Goal: Task Accomplishment & Management: Use online tool/utility

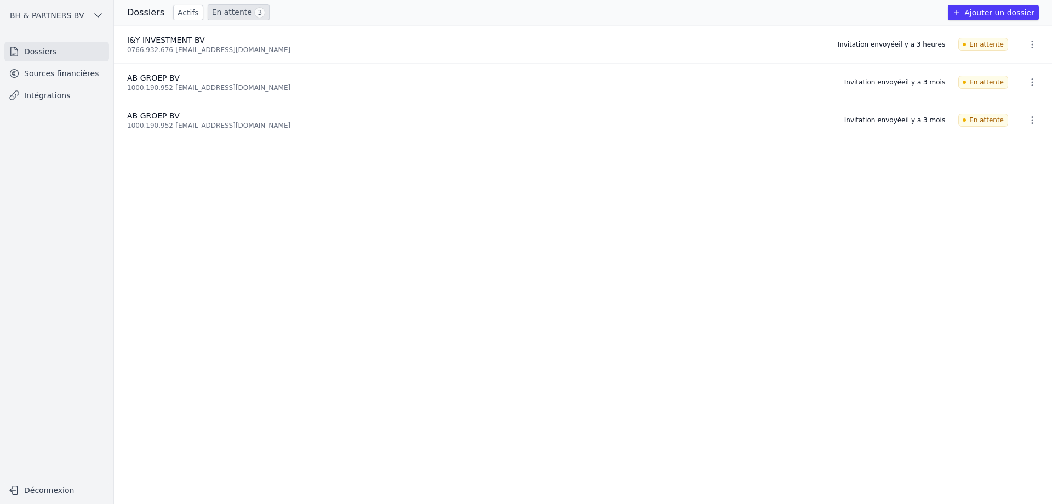
click at [175, 12] on link "Actifs" at bounding box center [188, 12] width 30 height 15
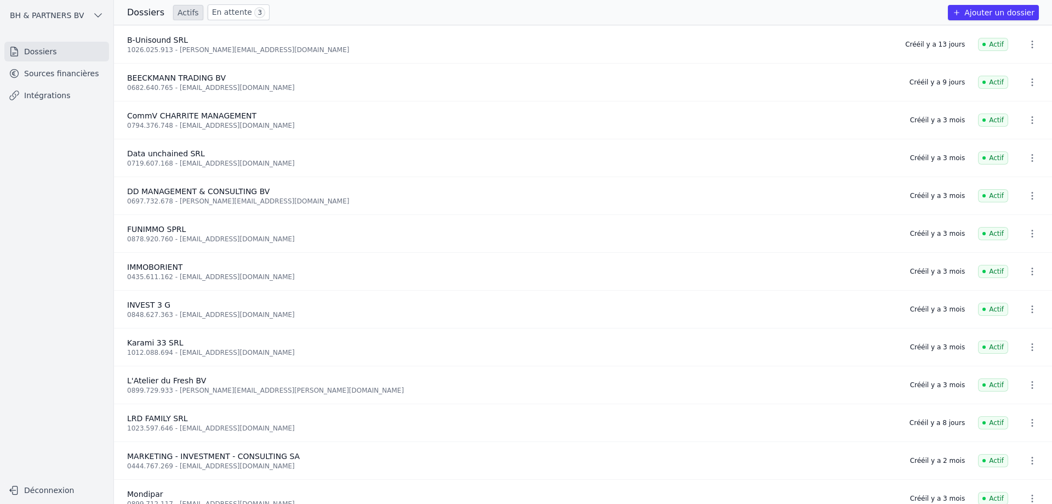
click at [1030, 45] on icon "button" at bounding box center [1032, 44] width 11 height 11
click at [170, 44] on div at bounding box center [526, 252] width 1052 height 504
click at [169, 42] on span "B-Unisound SRL" at bounding box center [157, 40] width 61 height 9
click at [52, 68] on link "Sources financières" at bounding box center [56, 74] width 105 height 20
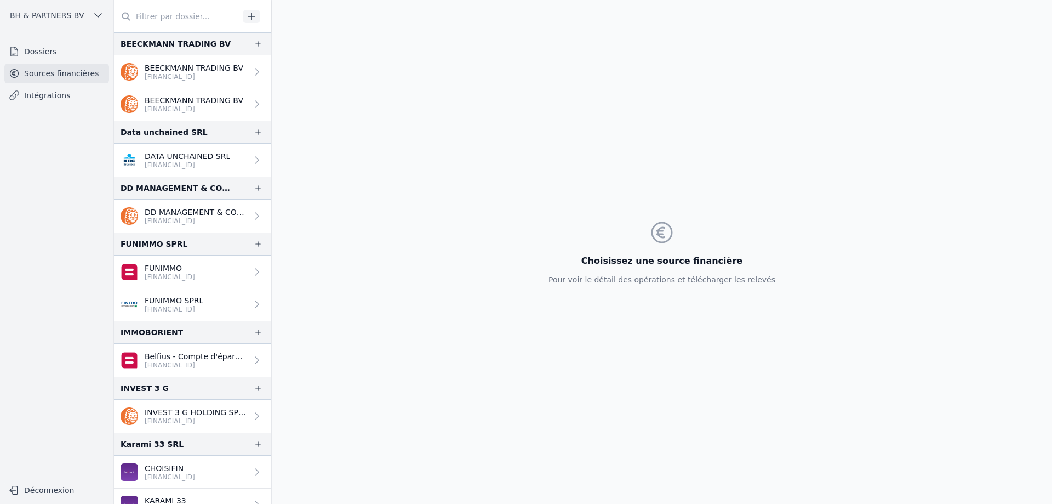
click at [55, 96] on link "Intégrations" at bounding box center [56, 95] width 105 height 20
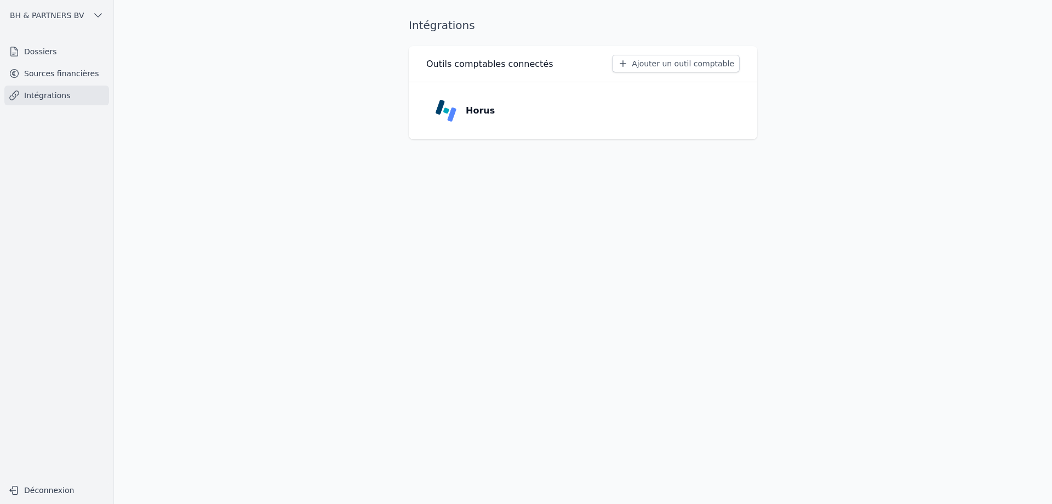
click at [48, 75] on link "Sources financières" at bounding box center [56, 74] width 105 height 20
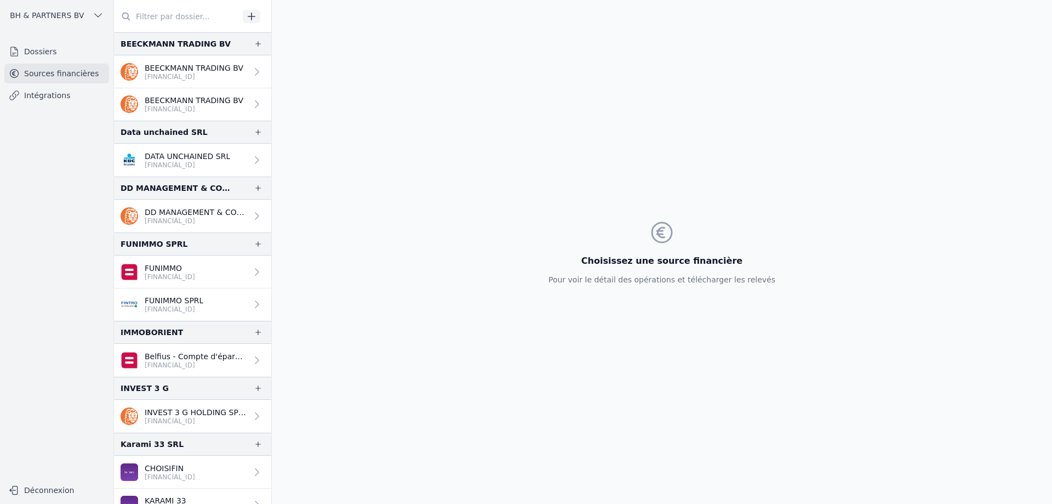
click at [42, 50] on link "Dossiers" at bounding box center [56, 52] width 105 height 20
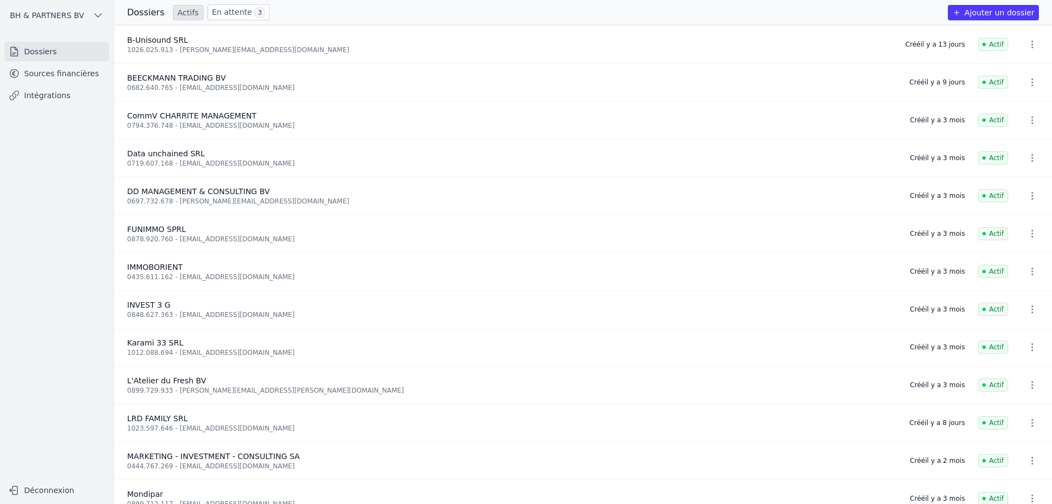
click at [143, 12] on h3 "Dossiers" at bounding box center [145, 12] width 37 height 13
click at [989, 46] on span "Actif" at bounding box center [993, 44] width 30 height 13
click at [1032, 47] on icon "button" at bounding box center [1033, 45] width 2 height 8
click at [1028, 47] on div at bounding box center [526, 252] width 1052 height 504
click at [220, 8] on link "En attente 3" at bounding box center [239, 12] width 62 height 16
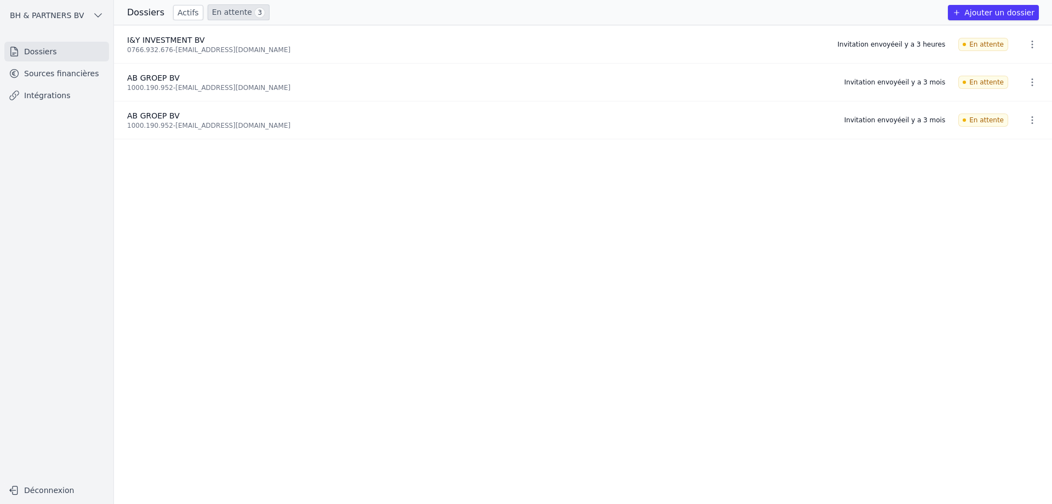
click at [188, 13] on link "Actifs" at bounding box center [188, 12] width 30 height 15
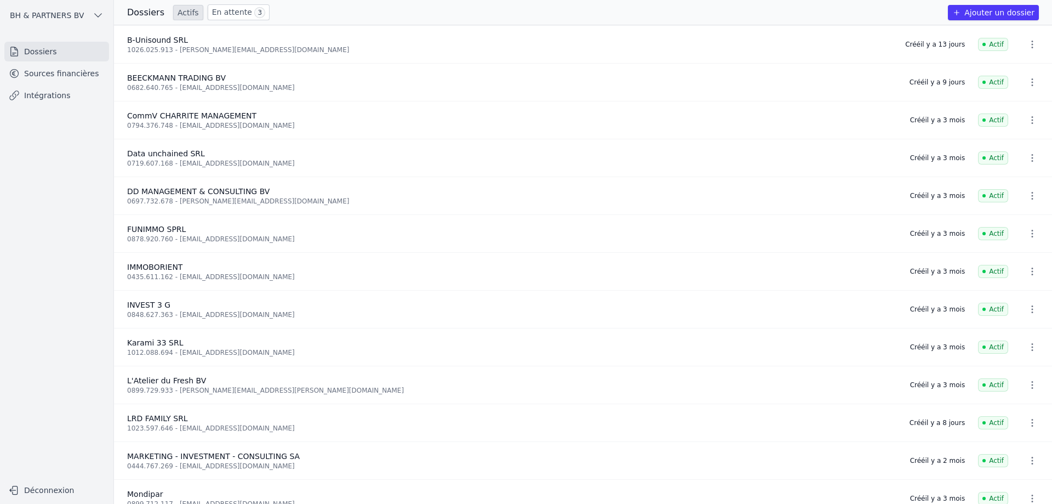
click at [62, 65] on link "Sources financières" at bounding box center [56, 74] width 105 height 20
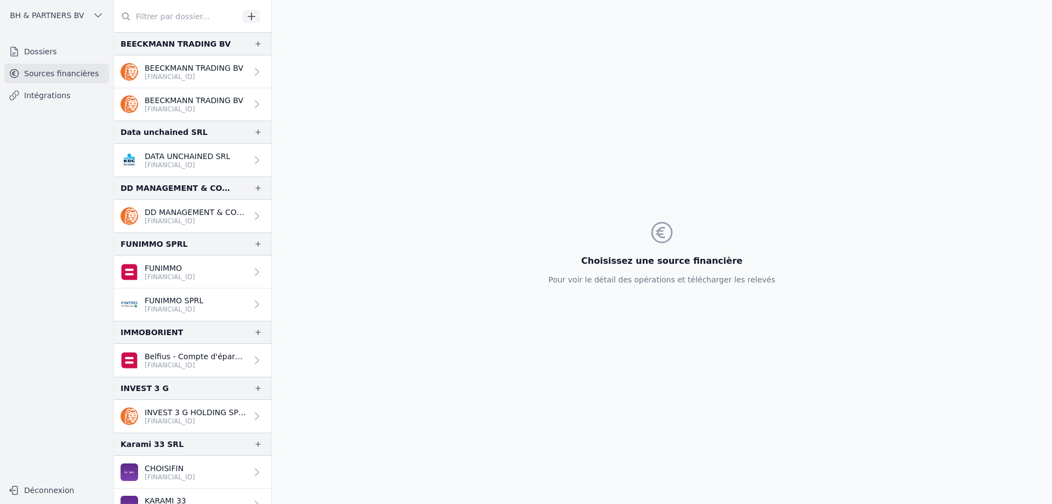
click at [169, 24] on input "text" at bounding box center [176, 17] width 125 height 20
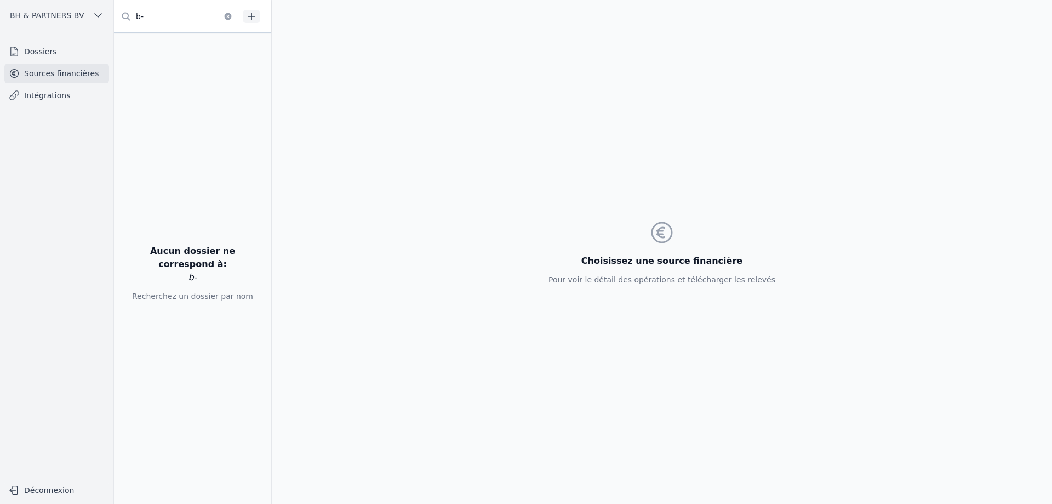
type input "b"
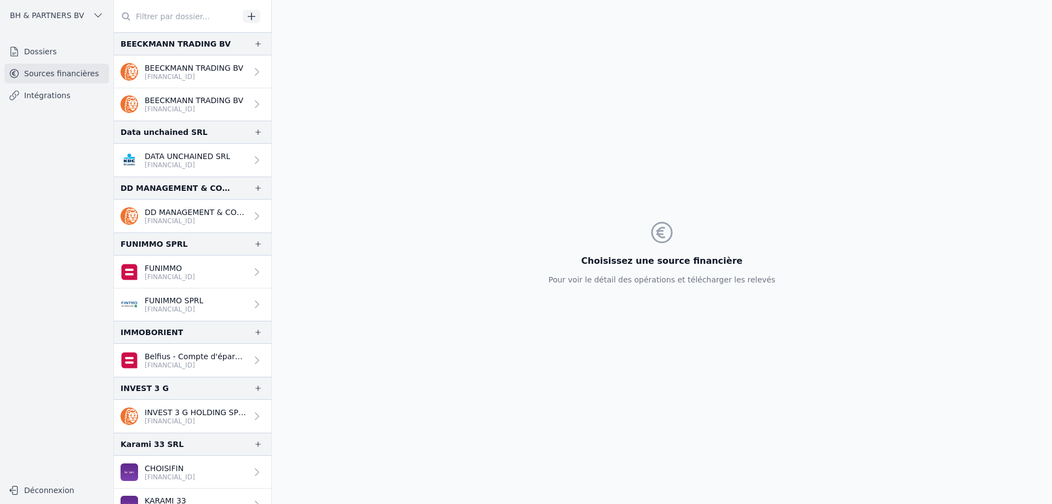
click at [39, 99] on link "Intégrations" at bounding box center [56, 95] width 105 height 20
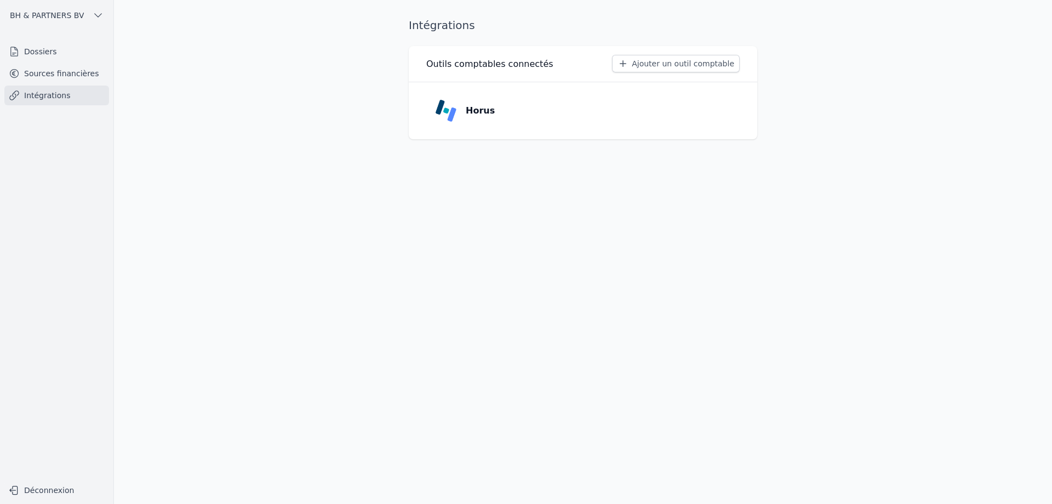
click at [527, 61] on h3 "Outils comptables connectés" at bounding box center [489, 64] width 127 height 13
click at [427, 22] on h1 "Intégrations" at bounding box center [442, 25] width 66 height 15
click at [641, 62] on button "Ajouter un outil comptable" at bounding box center [676, 64] width 128 height 18
click at [474, 115] on p "Horus" at bounding box center [480, 110] width 29 height 13
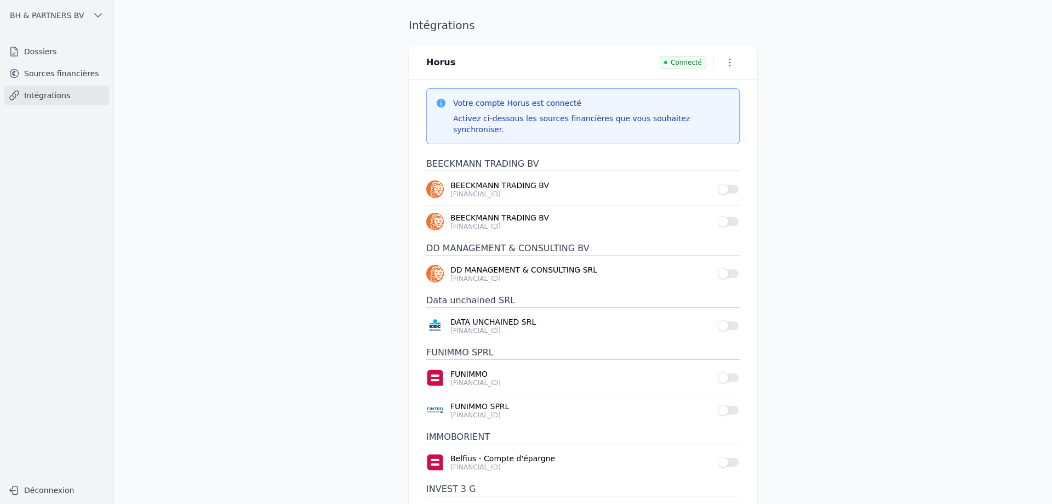
click at [732, 65] on icon "button" at bounding box center [730, 62] width 11 height 11
click at [729, 65] on div at bounding box center [526, 252] width 1052 height 504
click at [729, 65] on icon "button" at bounding box center [730, 62] width 11 height 11
click at [805, 90] on div at bounding box center [526, 252] width 1052 height 504
click at [34, 42] on link "Dossiers" at bounding box center [56, 52] width 105 height 20
